Goal: Use online tool/utility: Use online tool/utility

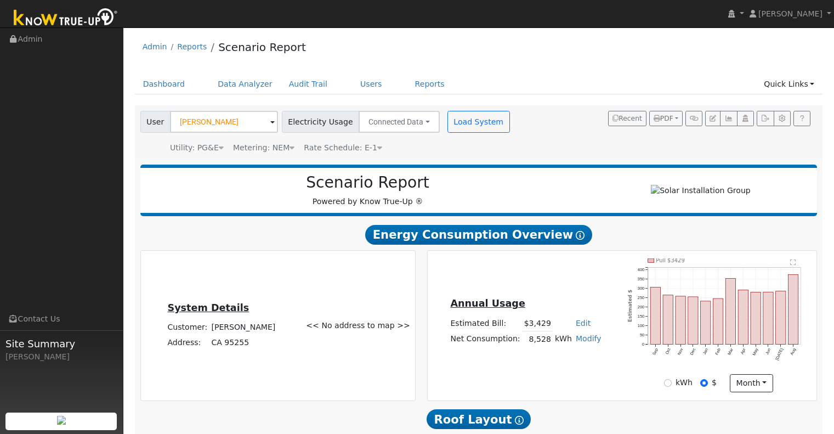
scroll to position [678, 0]
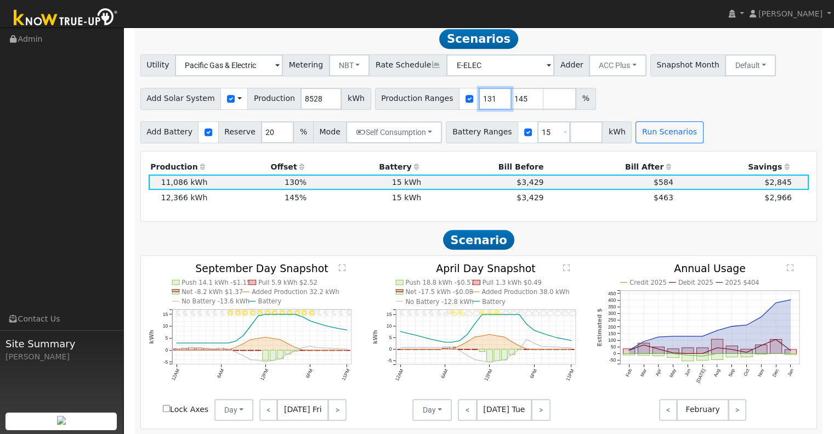
click at [480, 100] on input "131" at bounding box center [495, 99] width 33 height 22
click at [480, 100] on input "132" at bounding box center [495, 99] width 33 height 22
click at [480, 100] on input "133" at bounding box center [495, 99] width 33 height 22
click at [480, 100] on input "134" at bounding box center [495, 99] width 33 height 22
click at [480, 100] on input "135" at bounding box center [495, 99] width 33 height 22
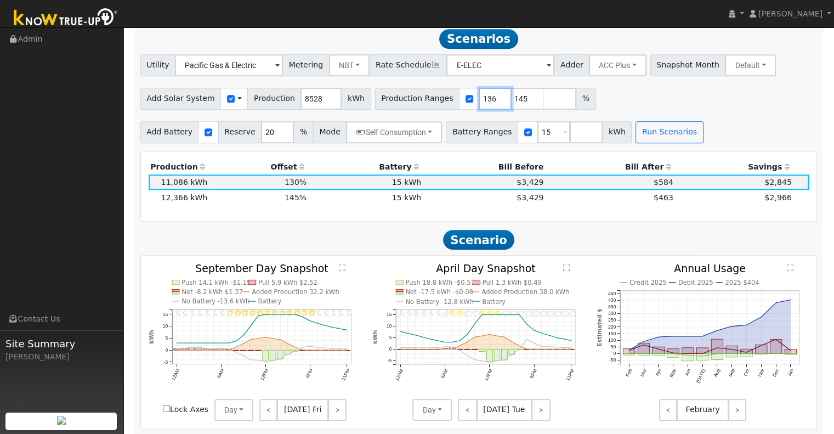
click at [480, 100] on input "136" at bounding box center [495, 99] width 33 height 22
click at [480, 100] on input "137" at bounding box center [495, 99] width 33 height 22
type input "138"
click at [480, 100] on input "138" at bounding box center [495, 99] width 33 height 22
click at [512, 106] on input "144" at bounding box center [527, 99] width 33 height 22
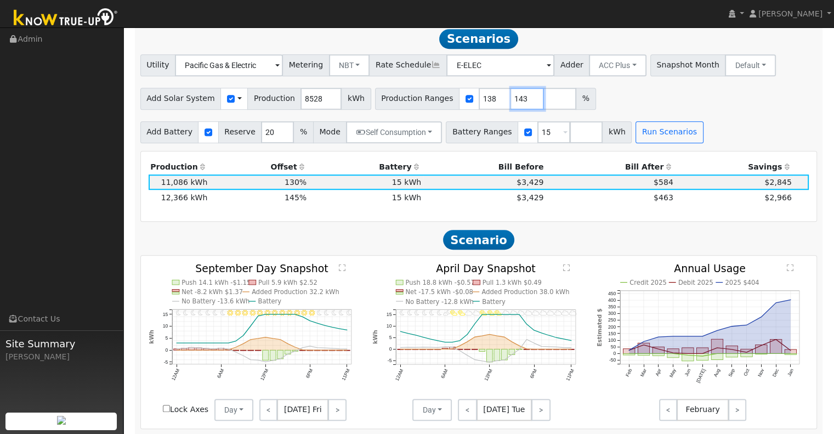
click at [512, 106] on input "143" at bounding box center [527, 99] width 33 height 22
click at [512, 107] on input "142" at bounding box center [527, 99] width 33 height 22
click at [512, 107] on input "141" at bounding box center [527, 99] width 33 height 22
click at [512, 107] on input "140" at bounding box center [527, 99] width 33 height 22
click at [512, 107] on input "139" at bounding box center [527, 99] width 33 height 22
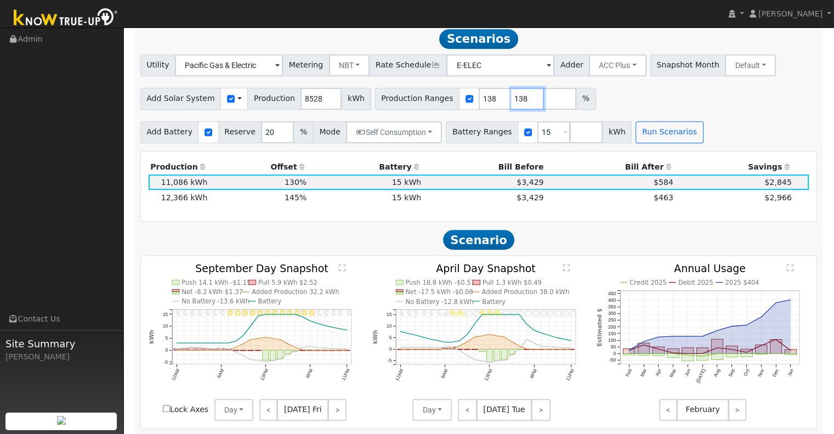
click at [512, 107] on input "138" at bounding box center [527, 99] width 33 height 22
type input "137"
click at [512, 107] on input "137" at bounding box center [527, 99] width 33 height 22
type input "137"
click at [512, 107] on input "137" at bounding box center [527, 99] width 33 height 22
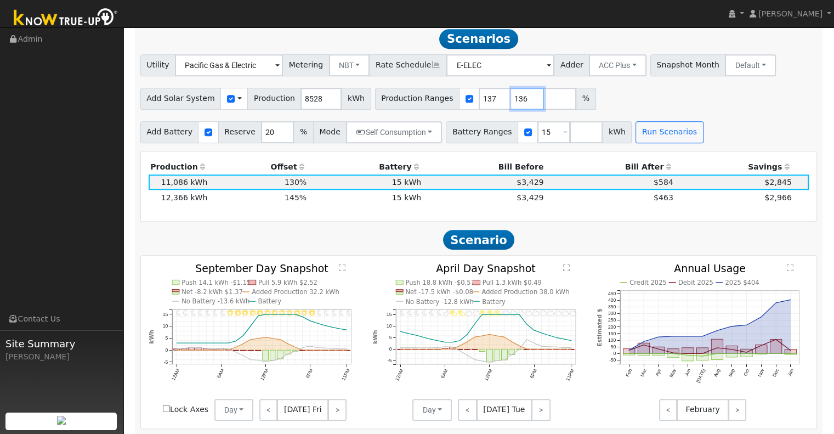
type input "136"
click at [512, 107] on input "136" at bounding box center [527, 99] width 33 height 22
type input "136"
click at [512, 107] on input "136" at bounding box center [527, 99] width 33 height 22
type input "135"
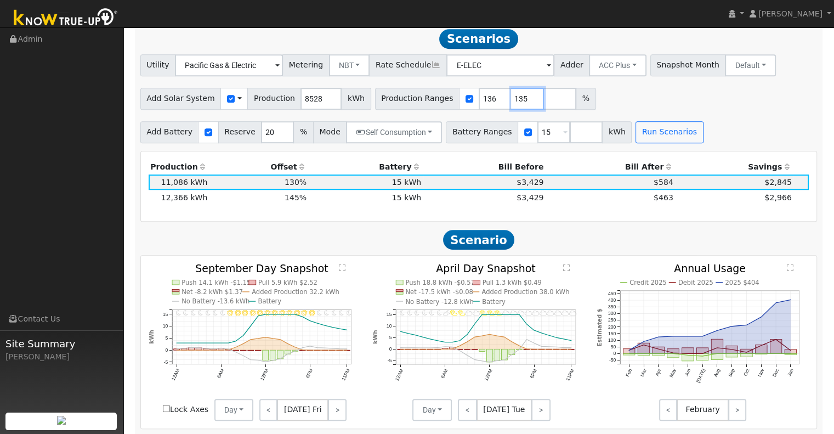
click at [512, 107] on input "135" at bounding box center [527, 99] width 33 height 22
type input "135"
click at [512, 107] on input "135" at bounding box center [527, 99] width 33 height 22
type input "134"
click at [512, 107] on input "134" at bounding box center [527, 99] width 33 height 22
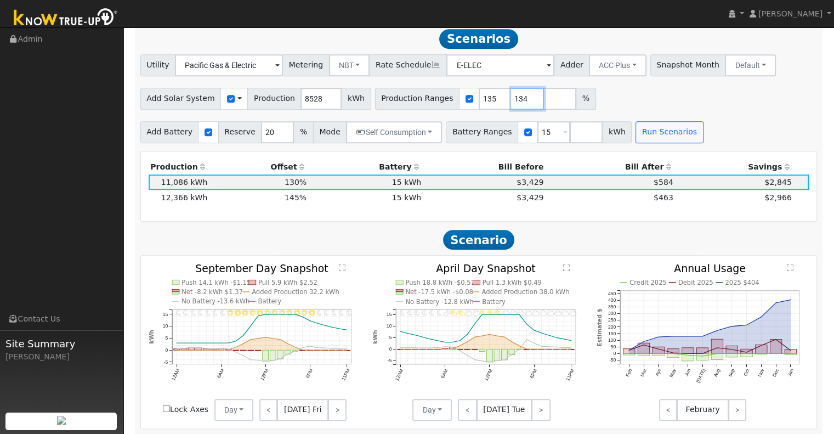
type input "134"
click at [512, 107] on input "134" at bounding box center [527, 99] width 33 height 22
type input "133"
click at [512, 107] on input "133" at bounding box center [527, 99] width 33 height 22
type input "133"
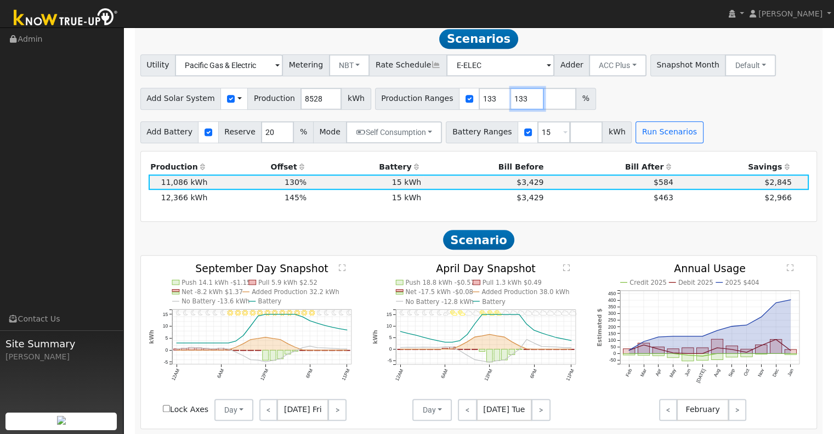
click at [512, 107] on input "133" at bounding box center [527, 99] width 33 height 22
type input "132"
click at [512, 107] on input "132" at bounding box center [527, 99] width 33 height 22
type input "132"
click at [512, 107] on input "132" at bounding box center [527, 99] width 33 height 22
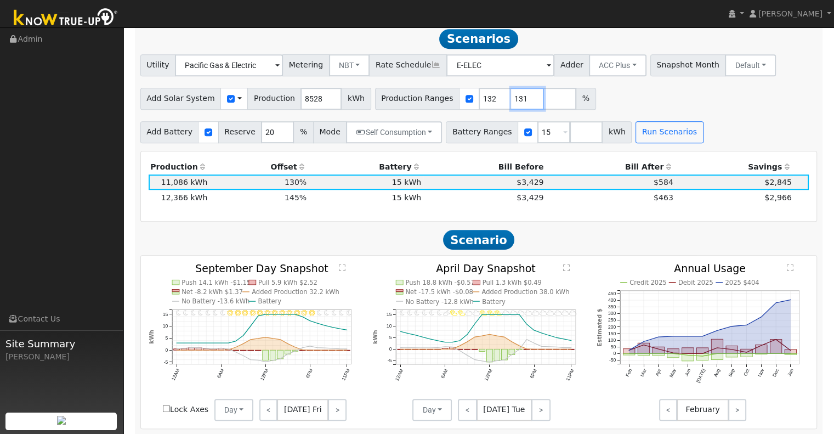
type input "131"
click at [511, 107] on input "131" at bounding box center [527, 99] width 33 height 22
type input "131"
click at [511, 107] on input "131" at bounding box center [527, 99] width 33 height 22
type input "130"
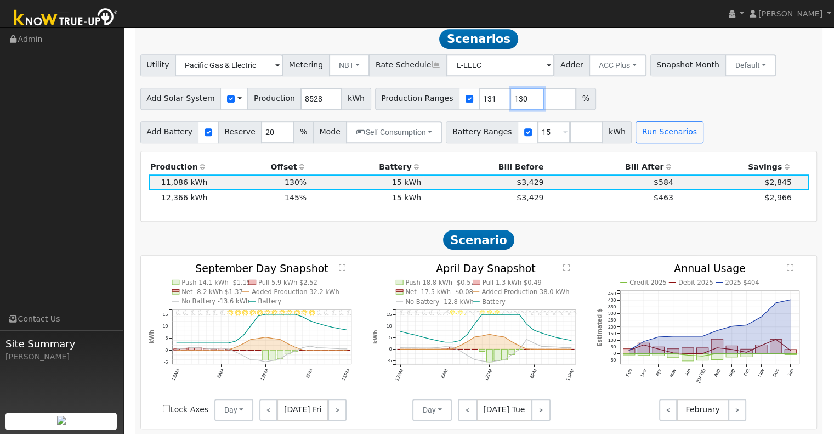
click at [511, 107] on input "130" at bounding box center [527, 99] width 33 height 22
type input "130"
type input "1"
drag, startPoint x: 477, startPoint y: 106, endPoint x: 496, endPoint y: 78, distance: 33.6
click at [479, 101] on input "125" at bounding box center [495, 99] width 33 height 22
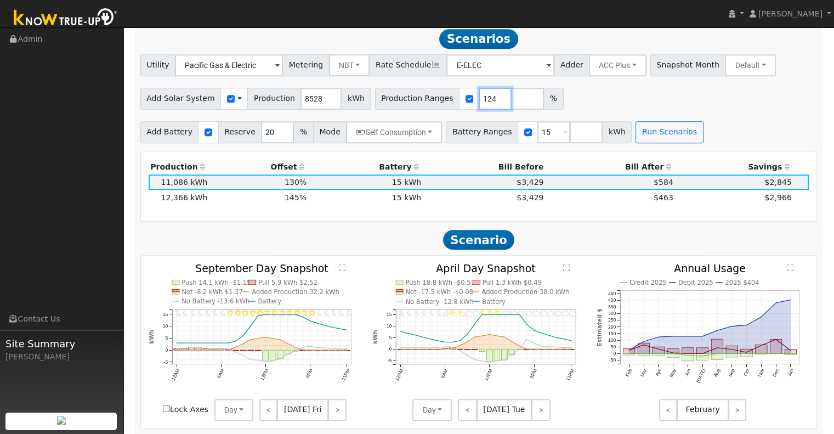
click at [481, 108] on input "124" at bounding box center [495, 99] width 33 height 22
type input "123"
click at [481, 108] on input "123" at bounding box center [495, 99] width 33 height 22
click at [511, 108] on input "number" at bounding box center [527, 99] width 33 height 22
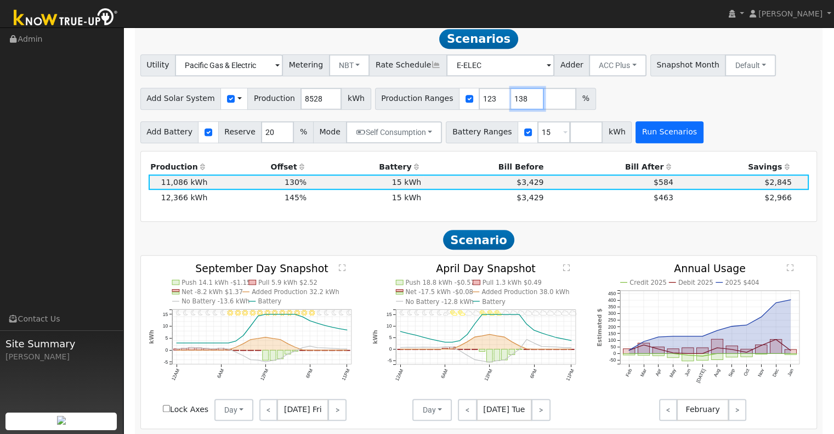
type input "138"
click at [653, 136] on button "Run Scenarios" at bounding box center [669, 132] width 67 height 22
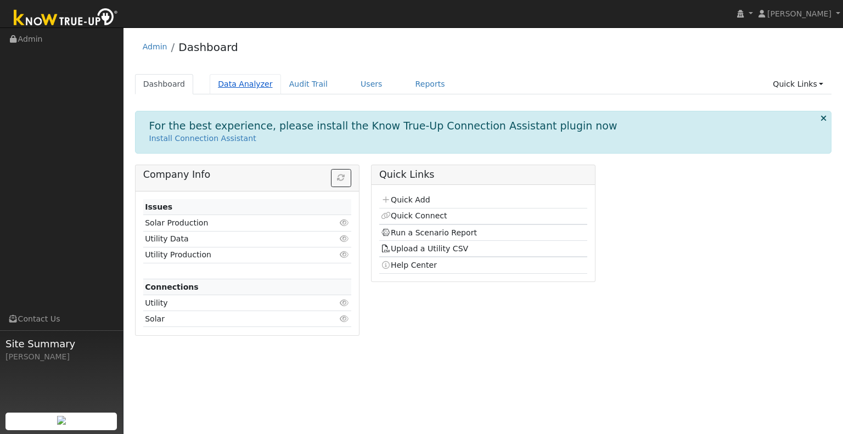
click at [249, 87] on link "Data Analyzer" at bounding box center [245, 84] width 71 height 20
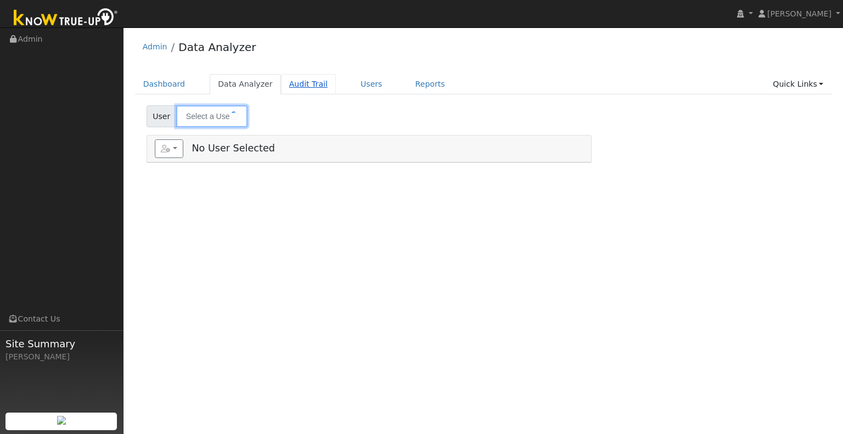
type input "[PERSON_NAME]"
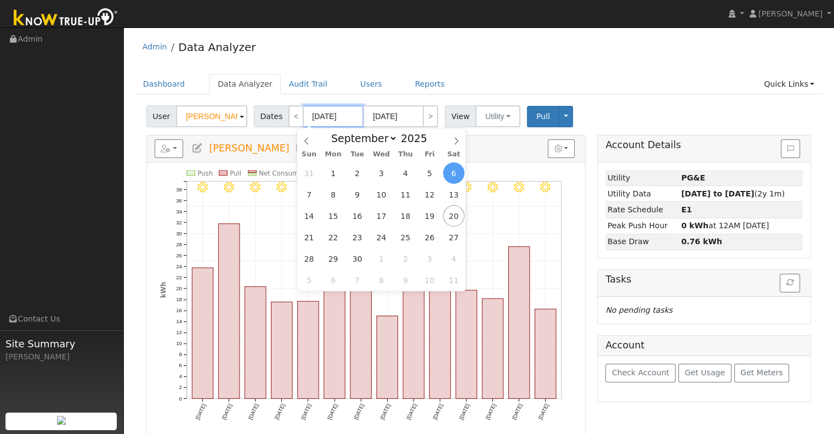
click at [330, 117] on input "09/06/2025" at bounding box center [333, 116] width 60 height 22
click at [339, 177] on span "1" at bounding box center [333, 172] width 21 height 21
type input "09/01/2025"
type input "09/30/2025"
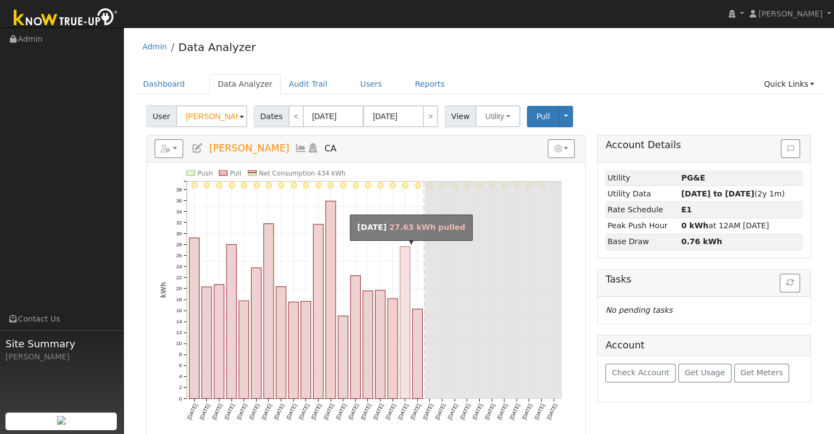
click at [404, 296] on rect "onclick=""" at bounding box center [405, 323] width 10 height 152
type input "09/18/2025"
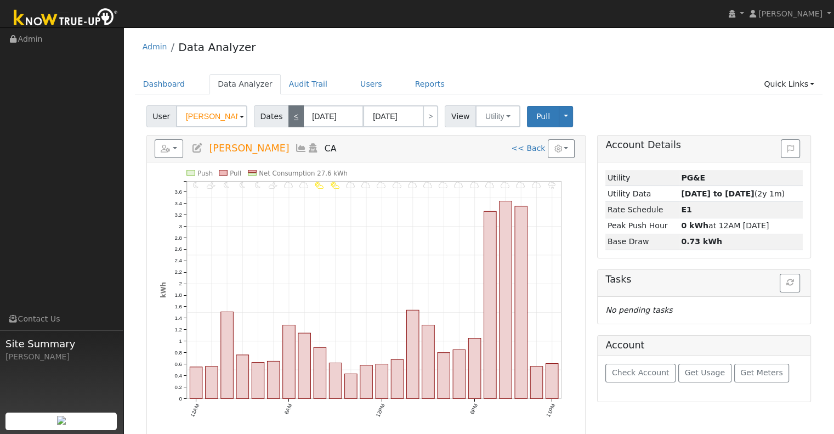
click at [289, 117] on link "<" at bounding box center [296, 116] width 15 height 22
type input "09/17/2025"
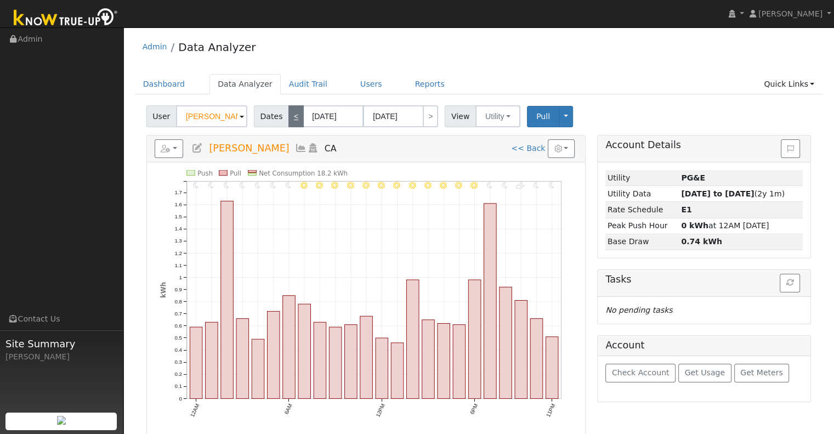
click at [289, 117] on link "<" at bounding box center [296, 116] width 15 height 22
type input "09/16/2025"
